Goal: Task Accomplishment & Management: Use online tool/utility

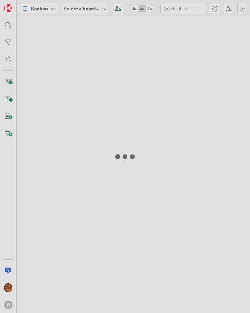
type input ","
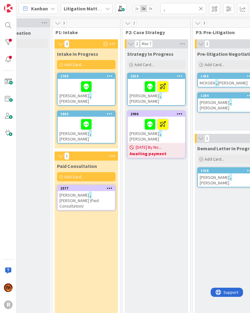
scroll to position [0, 31]
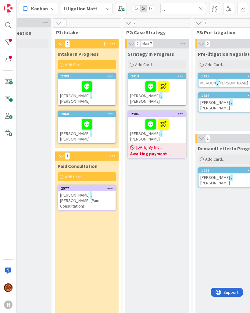
click at [43, 8] on span "Kanban" at bounding box center [39, 8] width 17 height 7
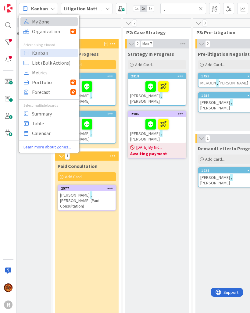
click at [48, 22] on span "My Zone" at bounding box center [54, 21] width 44 height 9
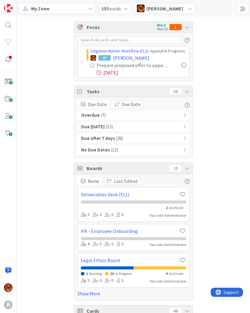
click at [169, 12] on span "[PERSON_NAME]" at bounding box center [164, 8] width 37 height 7
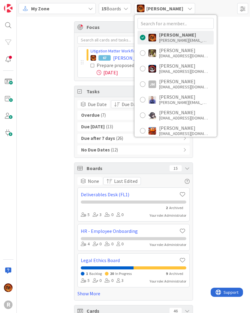
click at [190, 88] on div "[EMAIL_ADDRESS][DOMAIN_NAME]" at bounding box center [183, 86] width 49 height 5
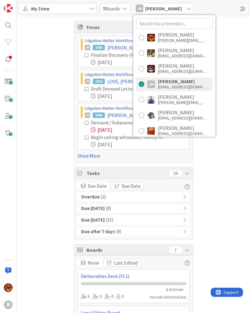
click at [185, 175] on icon at bounding box center [187, 173] width 5 height 5
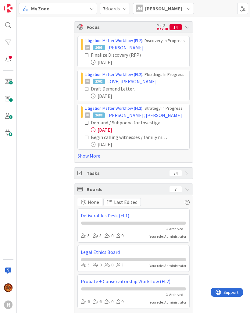
click at [188, 22] on div "Focus Min 3 Max 10 14" at bounding box center [133, 27] width 118 height 11
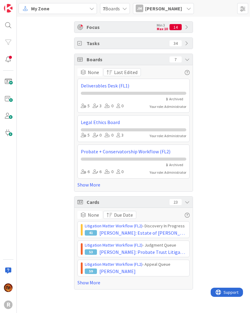
click at [180, 207] on div "Cards 23" at bounding box center [133, 201] width 118 height 11
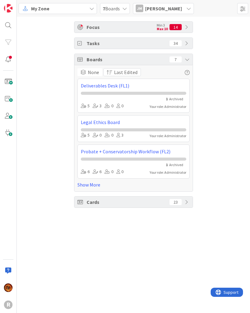
click at [185, 59] on icon at bounding box center [187, 59] width 5 height 5
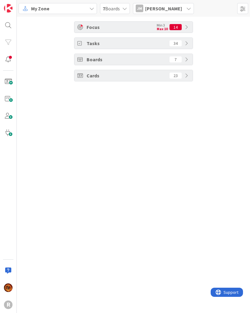
click at [183, 77] on div "Cards 23" at bounding box center [133, 75] width 118 height 11
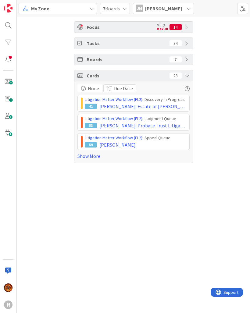
click at [88, 159] on link "Show More" at bounding box center [133, 155] width 112 height 7
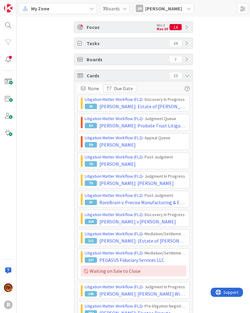
click at [175, 9] on div "[PERSON_NAME] [PERSON_NAME]" at bounding box center [163, 8] width 61 height 11
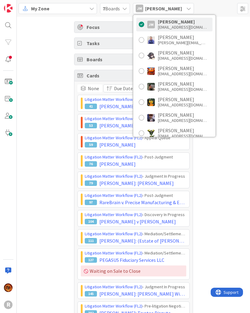
scroll to position [61, 0]
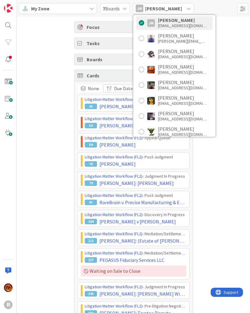
click at [144, 83] on div at bounding box center [141, 84] width 5 height 5
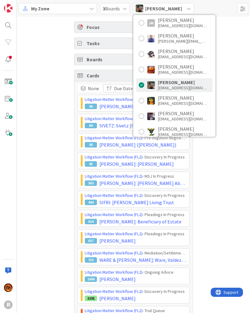
click at [228, 144] on div "Focus Min 3 Max 10 5 Tasks 73 Boards 3 Cards 24 None Due Date Litigation Matter…" at bounding box center [133, 294] width 233 height 554
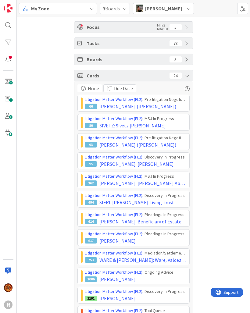
click at [186, 74] on icon at bounding box center [187, 75] width 5 height 5
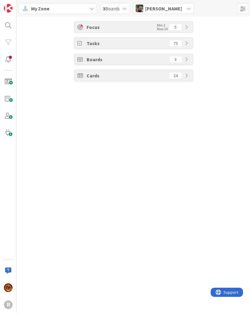
click at [186, 73] on icon at bounding box center [187, 75] width 5 height 5
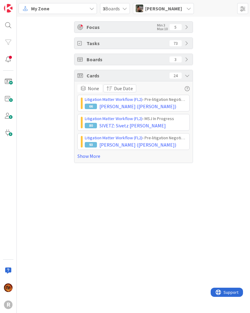
click at [79, 158] on link "Show More" at bounding box center [133, 155] width 112 height 7
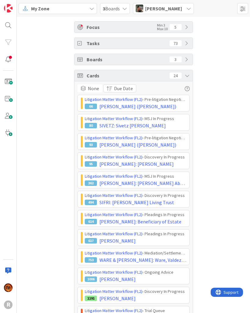
scroll to position [0, 0]
click at [221, 119] on div "Focus Min 3 Max 10 5 Tasks 73 Boards 3 Cards 24 None Due Date Litigation Matter…" at bounding box center [133, 294] width 233 height 554
click at [187, 75] on icon at bounding box center [187, 75] width 5 height 5
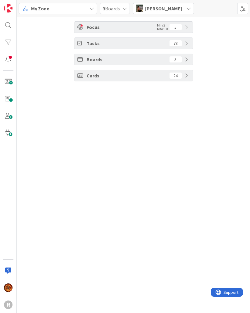
click at [186, 76] on icon at bounding box center [187, 75] width 5 height 5
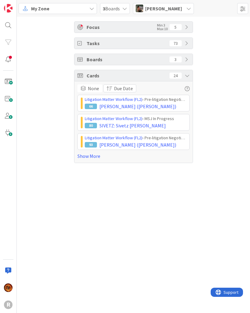
click at [79, 157] on link "Show More" at bounding box center [133, 155] width 112 height 7
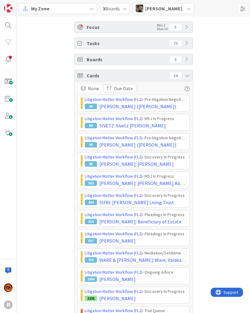
click at [187, 30] on div "Focus Min 3 Max 10 5" at bounding box center [133, 27] width 118 height 11
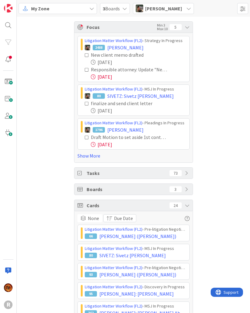
click at [186, 31] on div "Focus Min 3 Max 10 5" at bounding box center [133, 27] width 118 height 11
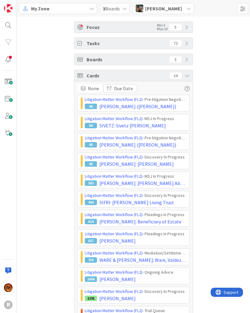
click at [188, 30] on div "Focus Min 3 Max 10 5" at bounding box center [133, 27] width 118 height 11
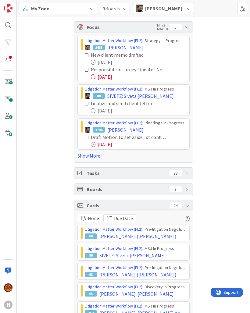
click at [190, 173] on div "Tasks 73" at bounding box center [133, 172] width 118 height 11
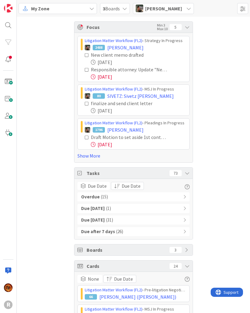
click at [169, 198] on div "Overdue ( 15 )" at bounding box center [133, 196] width 112 height 9
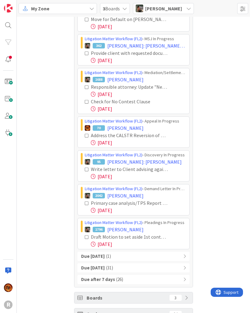
scroll to position [382, 0]
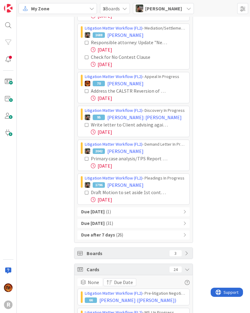
click at [166, 6] on span "[PERSON_NAME]" at bounding box center [163, 8] width 37 height 7
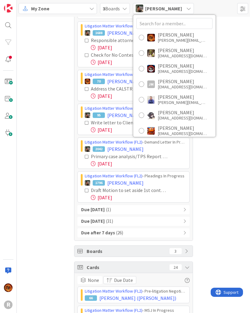
scroll to position [0, 0]
click at [185, 35] on div "[PERSON_NAME]" at bounding box center [182, 34] width 49 height 5
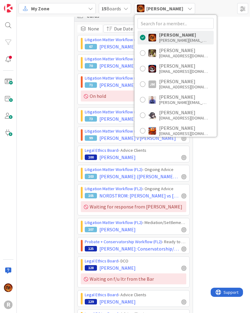
click at [169, 7] on span "[PERSON_NAME]" at bounding box center [164, 8] width 37 height 7
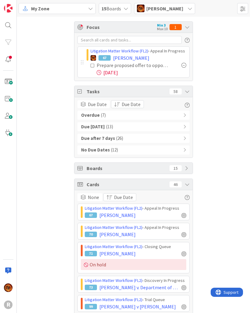
click at [191, 170] on div "Boards 15" at bounding box center [133, 168] width 118 height 11
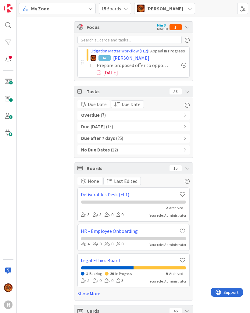
click at [189, 170] on div "Boards 15" at bounding box center [133, 168] width 118 height 11
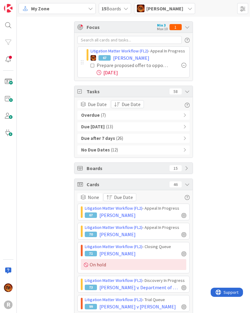
click at [90, 198] on span "None" at bounding box center [93, 196] width 11 height 7
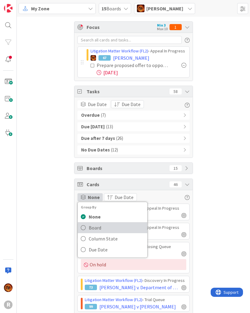
click at [83, 229] on icon at bounding box center [83, 227] width 5 height 9
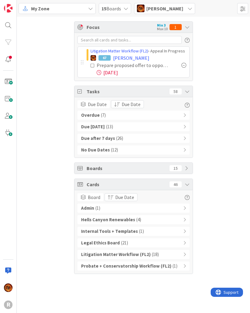
click at [187, 253] on div "Litigation Matter Workflow (FL2) ( 18 )" at bounding box center [133, 254] width 112 height 9
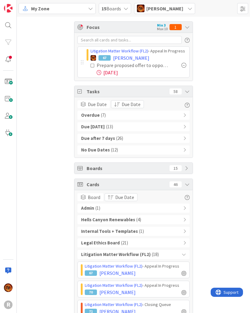
click at [187, 242] on div "Legal Ethics Board ( 21 )" at bounding box center [133, 242] width 112 height 9
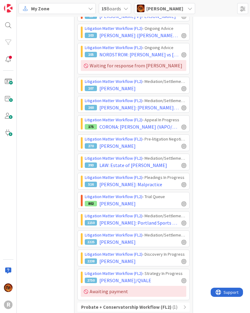
scroll to position [875, 0]
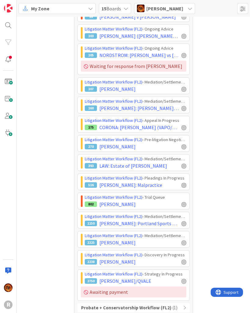
click at [184, 305] on icon at bounding box center [184, 307] width 3 height 4
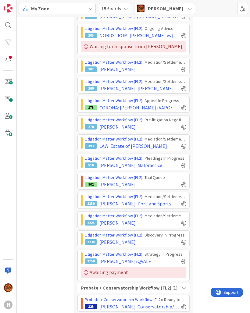
scroll to position [894, 0]
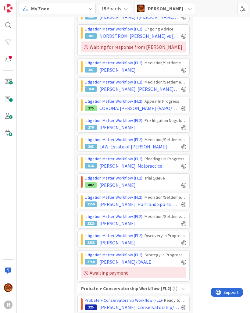
click at [187, 284] on div "Probate + Conservatorship Workflow (FL2) ( 1 )" at bounding box center [133, 288] width 112 height 9
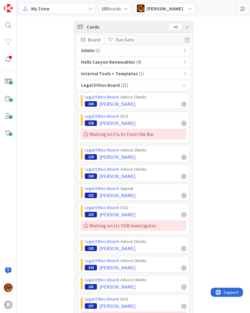
scroll to position [158, 0]
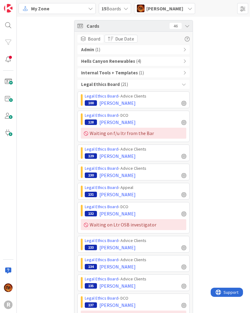
click at [97, 84] on b "Legal Ethics Board" at bounding box center [100, 84] width 39 height 7
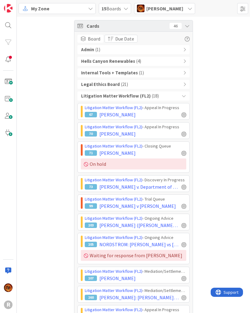
click at [182, 86] on div "Legal Ethics Board ( 21 )" at bounding box center [133, 84] width 112 height 9
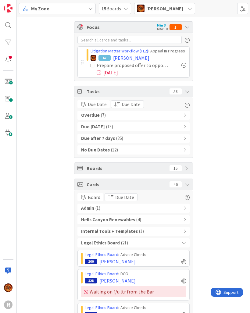
scroll to position [0, 0]
click at [172, 9] on span "[PERSON_NAME]" at bounding box center [164, 8] width 37 height 7
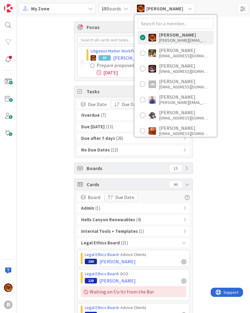
click at [145, 53] on div at bounding box center [142, 52] width 5 height 5
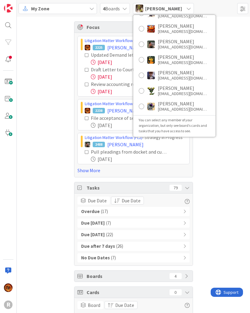
scroll to position [76, 0]
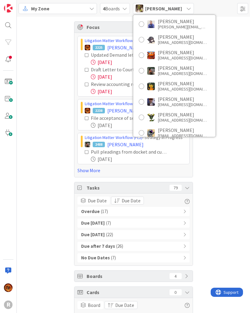
click at [144, 71] on div at bounding box center [141, 70] width 5 height 5
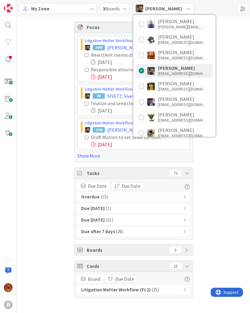
click at [217, 182] on div "Focus Min 3 Max 10 5 Litigation Matter Workflow (FL2) › Strategy In Progress 24…" at bounding box center [133, 159] width 233 height 285
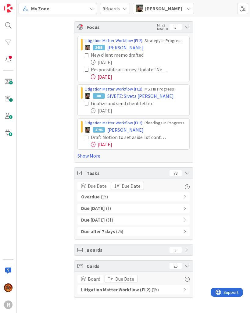
click at [84, 156] on link "Show More" at bounding box center [133, 155] width 112 height 7
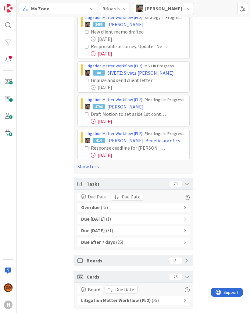
scroll to position [23, 0]
click at [184, 209] on icon at bounding box center [184, 207] width 3 height 4
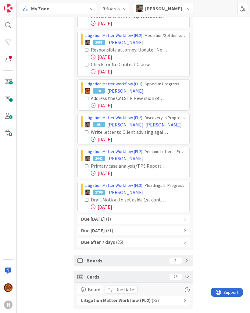
scroll to position [453, 0]
click at [182, 220] on div "Due [DATE] ( 1 )" at bounding box center [133, 218] width 112 height 9
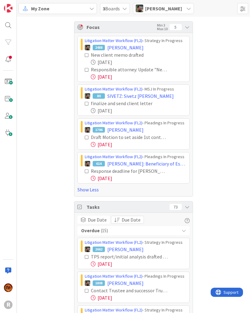
scroll to position [0, 0]
click at [187, 28] on icon at bounding box center [187, 27] width 5 height 5
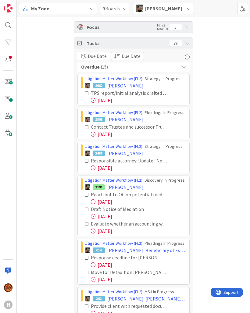
click at [185, 8] on div "[PERSON_NAME]" at bounding box center [163, 8] width 61 height 11
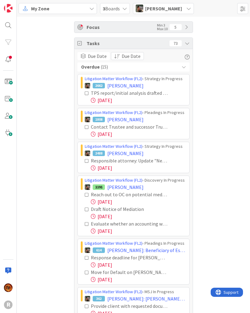
click at [188, 45] on icon at bounding box center [187, 43] width 5 height 5
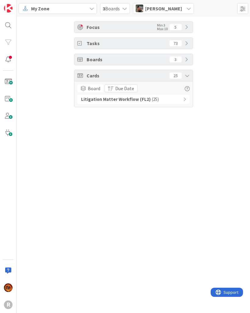
click at [187, 76] on icon at bounding box center [187, 75] width 5 height 5
click at [187, 77] on icon at bounding box center [187, 75] width 5 height 5
click at [187, 9] on icon at bounding box center [188, 8] width 5 height 5
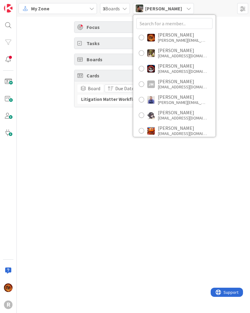
click at [167, 86] on div "[EMAIL_ADDRESS][DOMAIN_NAME]" at bounding box center [182, 86] width 49 height 5
click at [178, 194] on div "Focus Min 3 Max 10 14 Tasks 34 Boards 7 Cards 26 Board Due Date Litigation Matt…" at bounding box center [133, 165] width 233 height 296
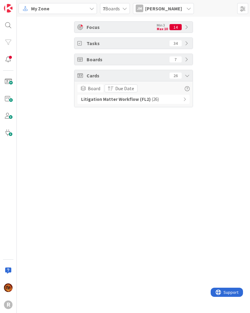
click at [178, 193] on div "Focus Min 3 Max 10 14 Tasks 34 Boards 7 Cards 26 Board Due Date Litigation Matt…" at bounding box center [133, 165] width 233 height 296
click at [187, 75] on icon at bounding box center [187, 75] width 5 height 5
click at [185, 77] on icon at bounding box center [187, 75] width 5 height 5
click at [185, 102] on div "Litigation Matter Workflow (FL2) ( 26 )" at bounding box center [133, 99] width 112 height 9
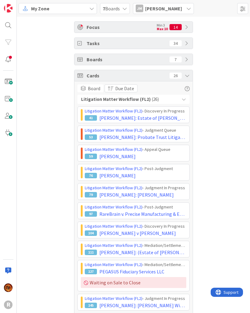
click at [185, 102] on div "Litigation Matter Workflow (FL2) ( 26 )" at bounding box center [133, 99] width 112 height 9
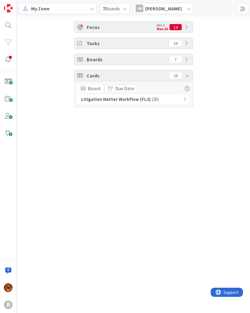
click at [185, 26] on icon at bounding box center [187, 27] width 5 height 5
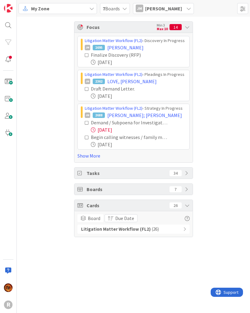
click at [186, 28] on icon at bounding box center [187, 27] width 5 height 5
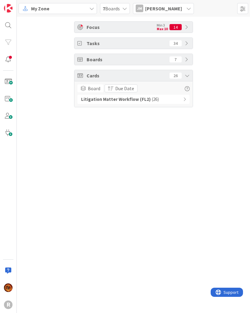
click at [178, 10] on div "[PERSON_NAME] [PERSON_NAME]" at bounding box center [163, 8] width 61 height 11
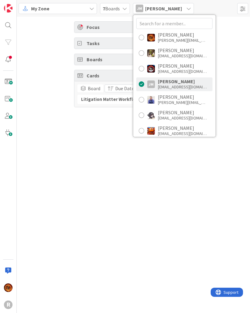
click at [181, 40] on div "[PERSON_NAME][EMAIL_ADDRESS][DOMAIN_NAME]" at bounding box center [182, 39] width 49 height 5
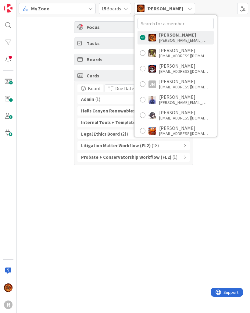
click at [198, 183] on div "Focus Min 3 Max 10 1 Tasks 58 Boards 15 Cards 46 Board Due Date Admin ( 1 ) Hel…" at bounding box center [133, 165] width 233 height 296
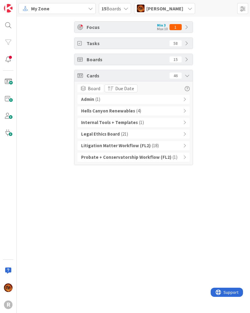
click at [189, 137] on div "Legal Ethics Board ( 21 )" at bounding box center [133, 133] width 112 height 9
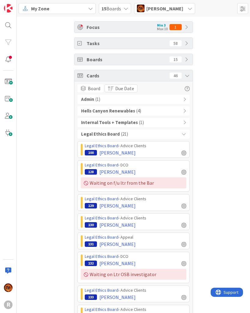
click at [186, 136] on div "Legal Ethics Board ( 21 )" at bounding box center [133, 133] width 112 height 9
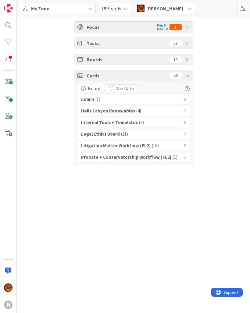
click at [185, 147] on icon at bounding box center [184, 145] width 3 height 4
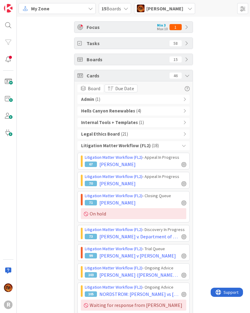
click at [186, 146] on div "Litigation Matter Workflow (FL2) ( 18 )" at bounding box center [133, 145] width 112 height 9
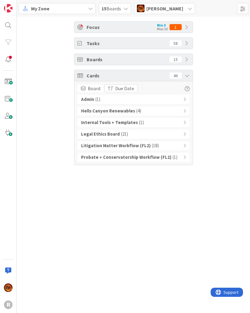
click at [30, 7] on div "My Zone" at bounding box center [57, 8] width 77 height 11
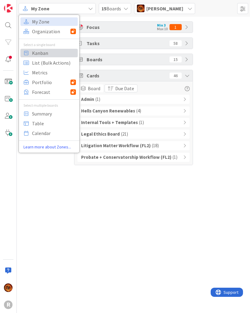
click at [31, 51] on link "Kanban" at bounding box center [48, 53] width 57 height 9
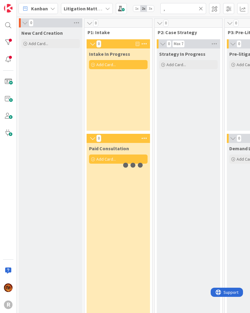
type input ","
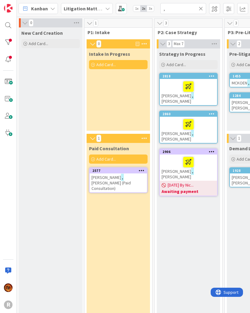
click at [208, 89] on div at bounding box center [188, 86] width 54 height 13
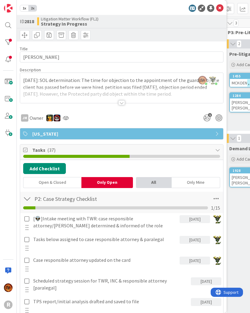
click at [119, 109] on div "JM Owner 1" at bounding box center [121, 116] width 203 height 16
click at [124, 104] on div at bounding box center [121, 102] width 7 height 5
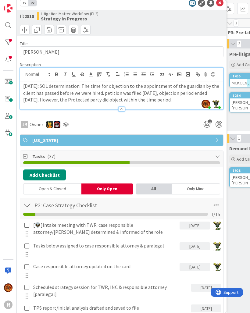
scroll to position [2, 0]
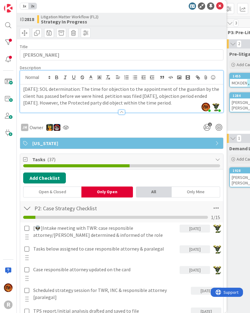
click at [220, 9] on icon at bounding box center [219, 5] width 7 height 7
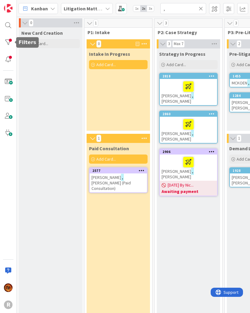
click at [12, 41] on div at bounding box center [8, 42] width 12 height 12
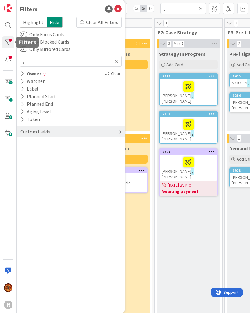
click at [23, 72] on icon at bounding box center [22, 73] width 4 height 5
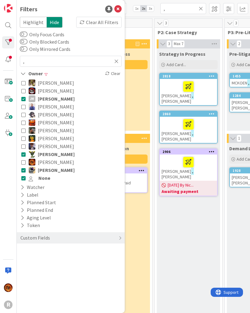
click at [24, 98] on icon at bounding box center [23, 99] width 4 height 4
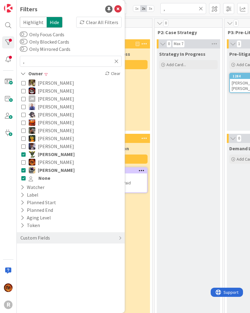
click at [24, 155] on icon at bounding box center [23, 154] width 4 height 4
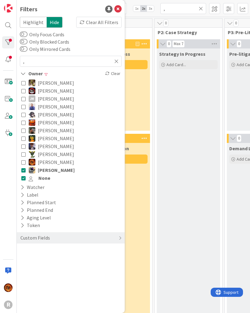
click at [25, 172] on icon at bounding box center [23, 170] width 4 height 4
click at [23, 181] on button "None" at bounding box center [70, 178] width 99 height 8
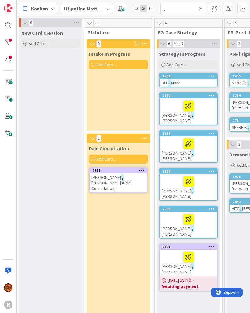
click at [207, 251] on div at bounding box center [188, 257] width 54 height 13
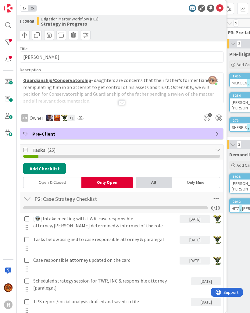
click at [221, 5] on icon at bounding box center [219, 8] width 7 height 7
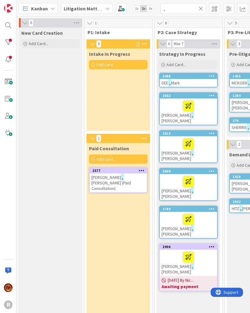
click at [214, 213] on div at bounding box center [188, 219] width 54 height 13
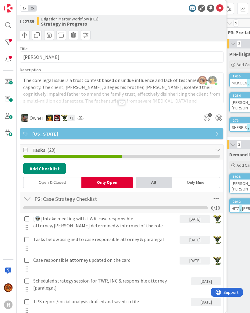
click at [220, 11] on icon at bounding box center [219, 8] width 7 height 7
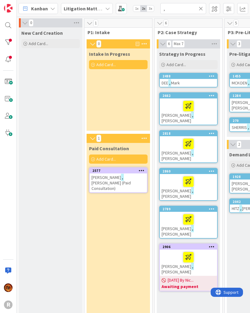
click at [213, 175] on div at bounding box center [188, 181] width 54 height 13
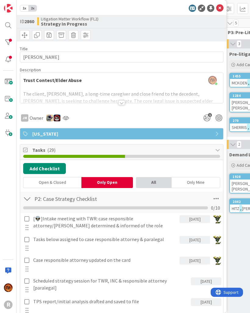
click at [219, 8] on icon at bounding box center [219, 8] width 7 height 7
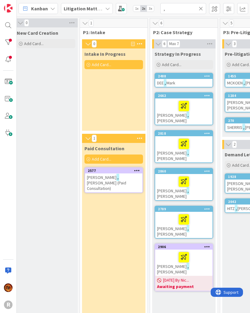
scroll to position [0, 4]
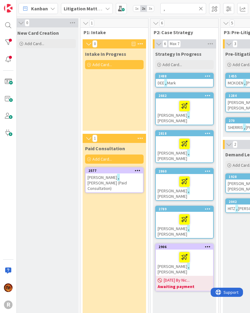
click at [207, 140] on div at bounding box center [184, 143] width 54 height 13
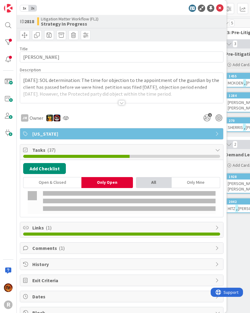
type textarea "x"
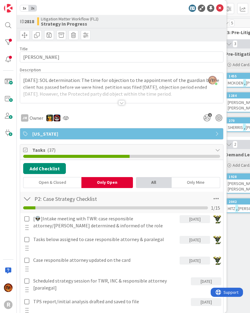
click at [121, 104] on div at bounding box center [121, 102] width 7 height 5
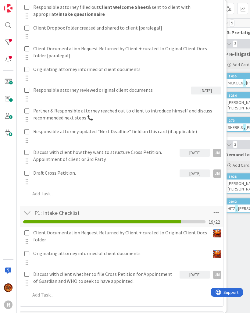
scroll to position [327, 0]
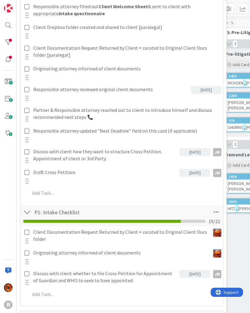
click at [26, 213] on div at bounding box center [27, 211] width 8 height 11
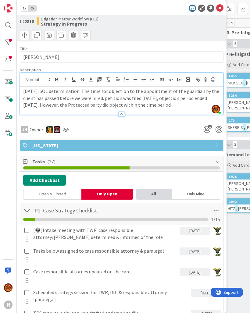
scroll to position [0, 0]
click at [121, 113] on div at bounding box center [121, 114] width 7 height 5
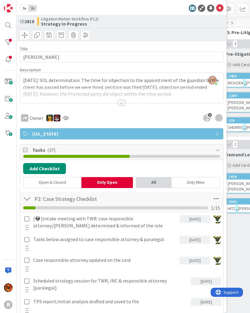
click at [124, 104] on div at bounding box center [121, 102] width 7 height 5
